Goal: Check status: Check status

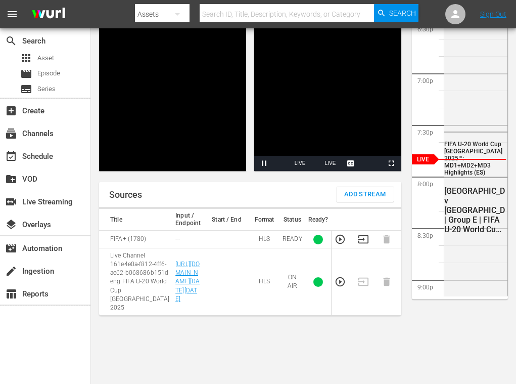
scroll to position [134, 0]
click at [366, 234] on icon "button" at bounding box center [363, 239] width 11 height 11
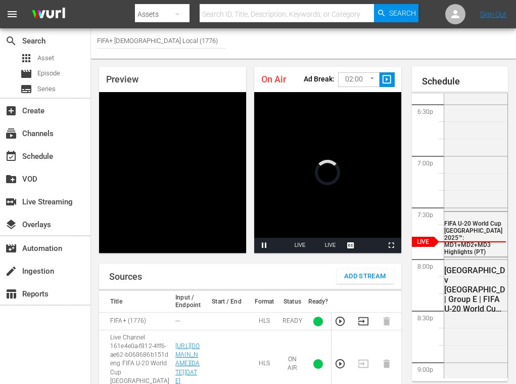
scroll to position [153, 0]
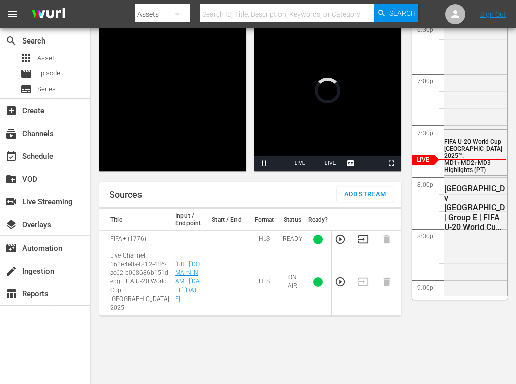
click at [356, 231] on td at bounding box center [366, 240] width 23 height 18
click at [366, 234] on icon "button" at bounding box center [363, 239] width 11 height 11
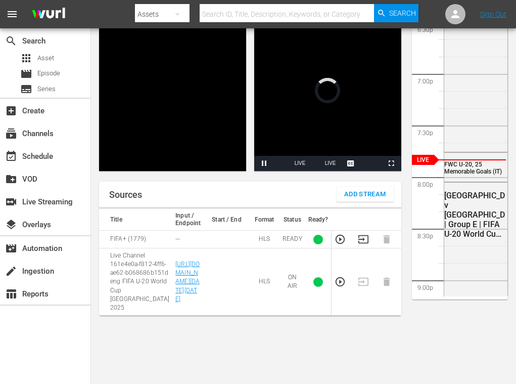
scroll to position [153, 0]
click at [364, 234] on icon "button" at bounding box center [363, 239] width 11 height 11
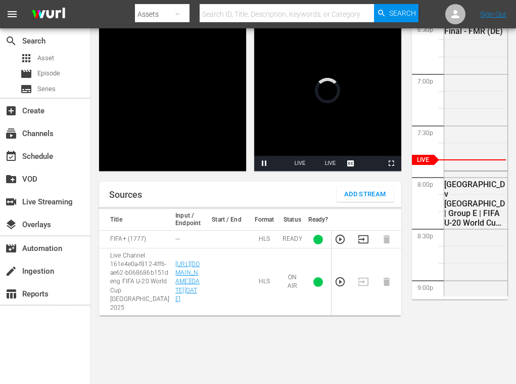
scroll to position [153, 0]
click at [362, 234] on icon "button" at bounding box center [363, 239] width 11 height 11
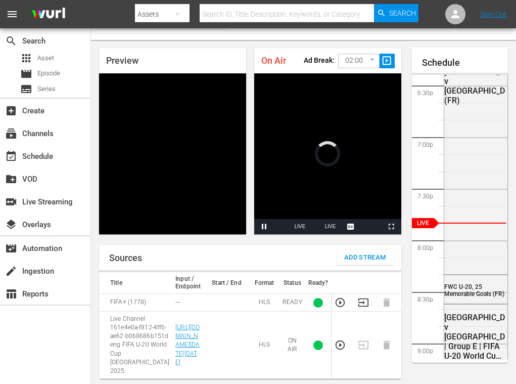
scroll to position [107, 0]
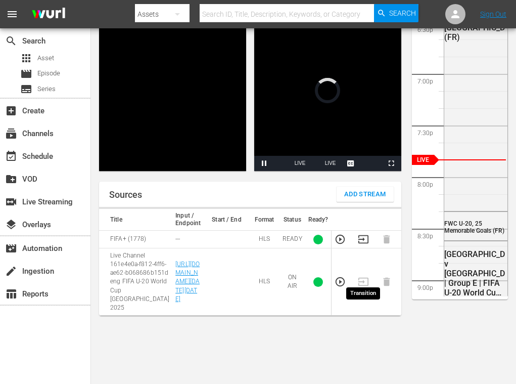
click at [358, 243] on icon "button" at bounding box center [363, 239] width 10 height 8
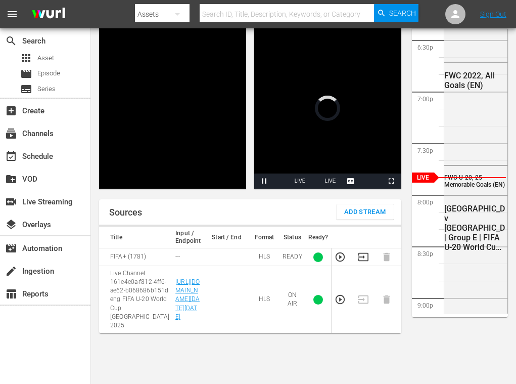
scroll to position [153, 0]
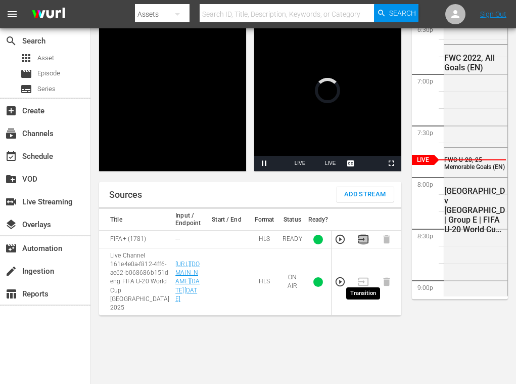
click at [366, 234] on icon "button" at bounding box center [363, 239] width 11 height 11
